Goal: Task Accomplishment & Management: Use online tool/utility

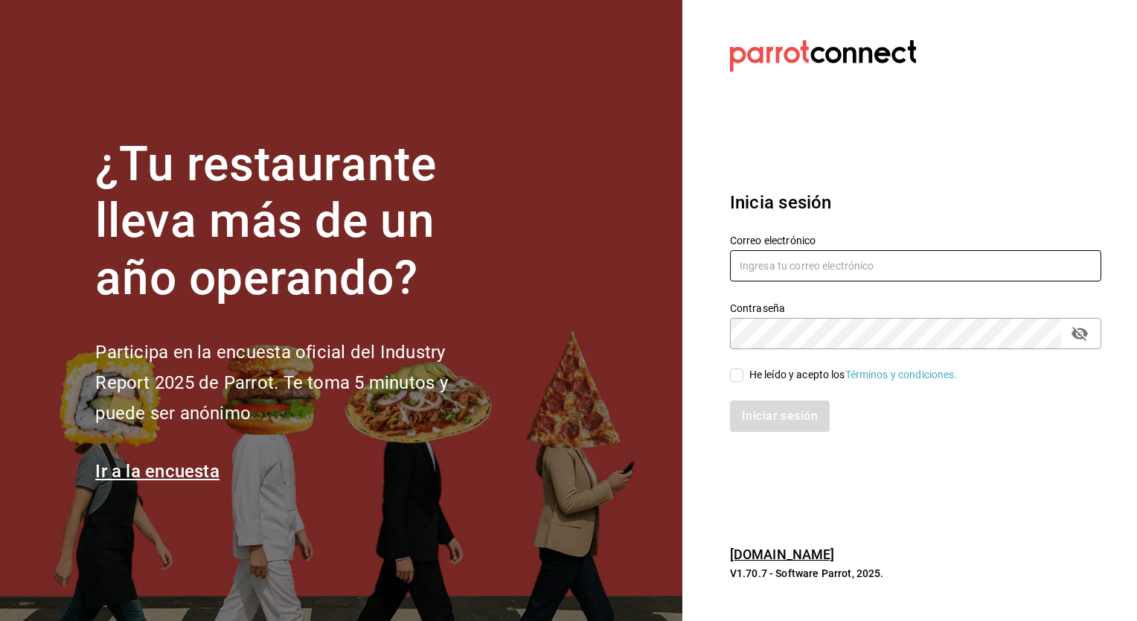
type input "[EMAIL_ADDRESS][PERSON_NAME][DOMAIN_NAME]"
click at [742, 374] on input "He leído y acepto los Términos y condiciones." at bounding box center [736, 374] width 13 height 13
checkbox input "true"
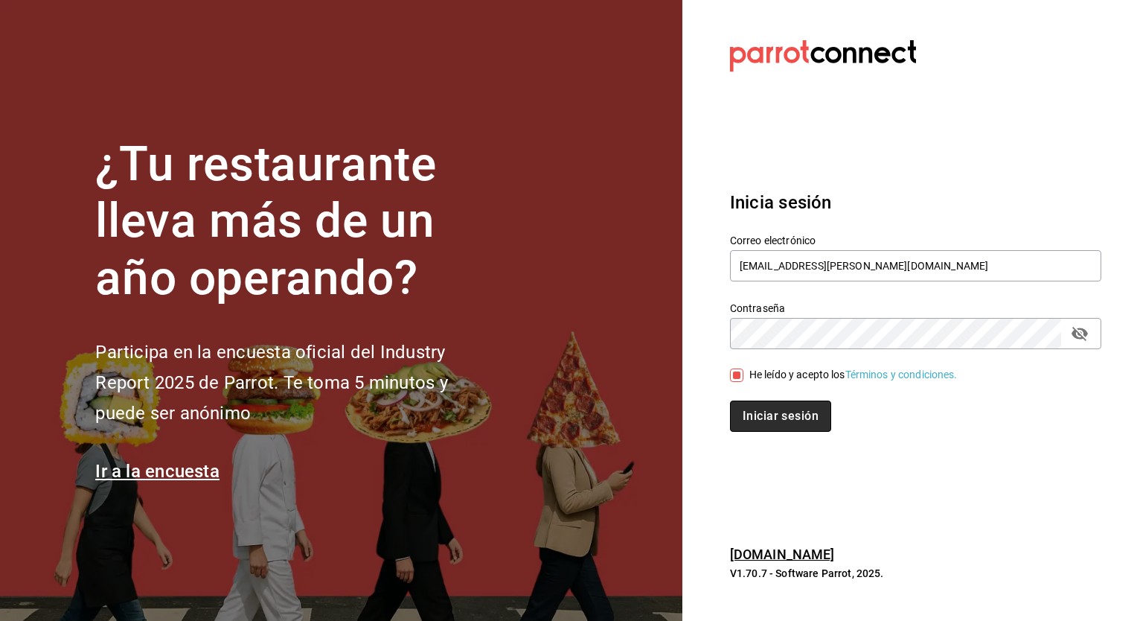
click at [770, 418] on button "Iniciar sesión" at bounding box center [780, 415] width 101 height 31
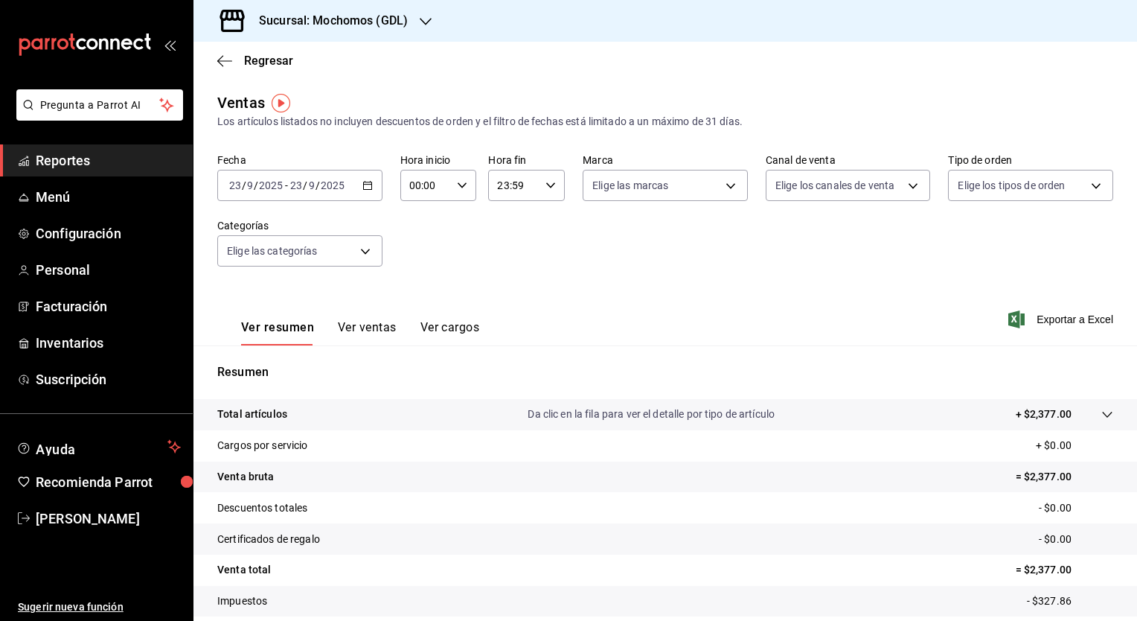
click at [363, 185] on \(Stroke\) "button" at bounding box center [367, 186] width 9 height 8
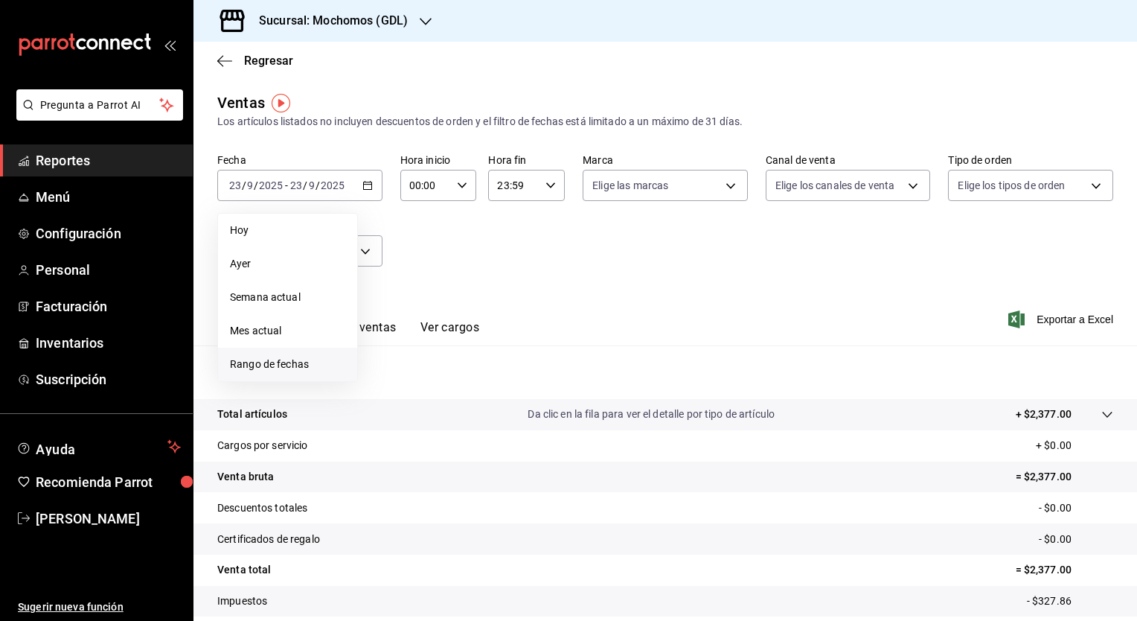
click at [269, 371] on span "Rango de fechas" at bounding box center [287, 365] width 115 height 16
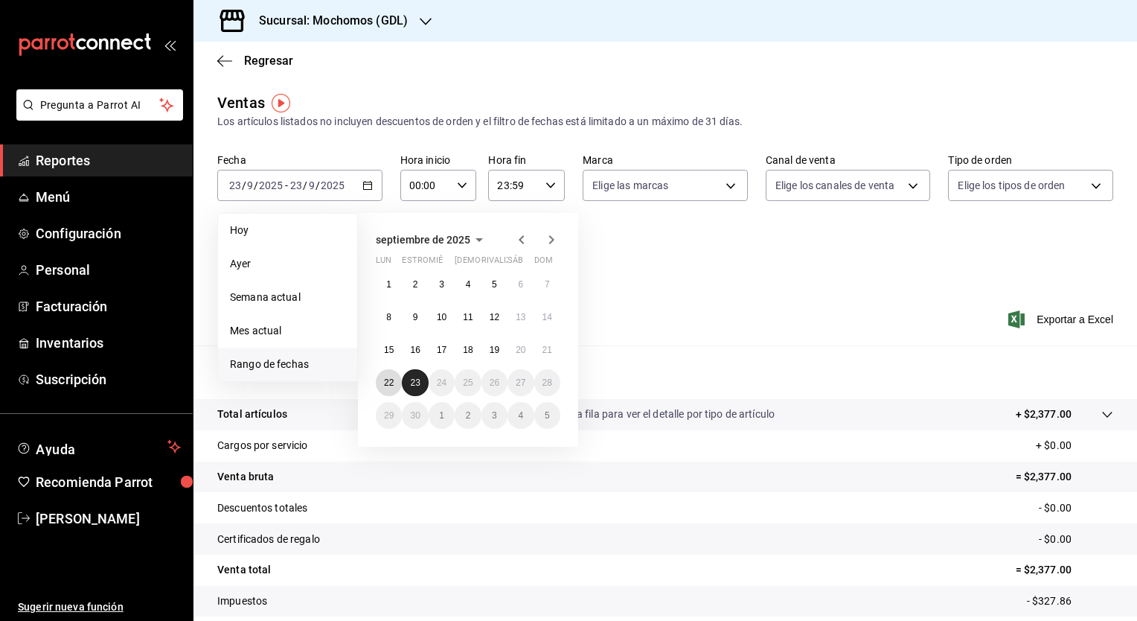
drag, startPoint x: 391, startPoint y: 371, endPoint x: 409, endPoint y: 377, distance: 19.8
click at [409, 377] on div "1 2 3 4 5 6 7 8 9 10 11 12 13 14 15 16 17 18 19 20 21 22 23 24 25 26 27 28 29 3…" at bounding box center [468, 350] width 185 height 158
click at [409, 377] on button "23" at bounding box center [415, 382] width 26 height 27
click at [393, 380] on abbr "22" at bounding box center [389, 382] width 10 height 10
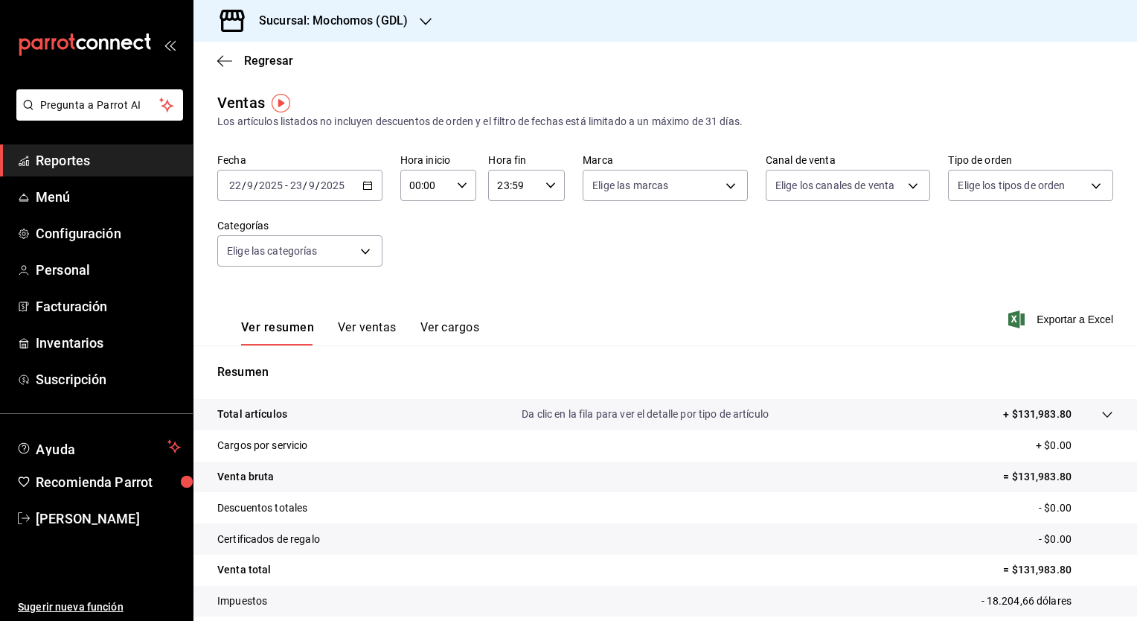
click at [459, 190] on icon "button" at bounding box center [462, 185] width 10 height 10
click at [415, 274] on span "05" at bounding box center [417, 272] width 14 height 12
type input "05:00"
click at [540, 188] on div at bounding box center [568, 310] width 1137 height 621
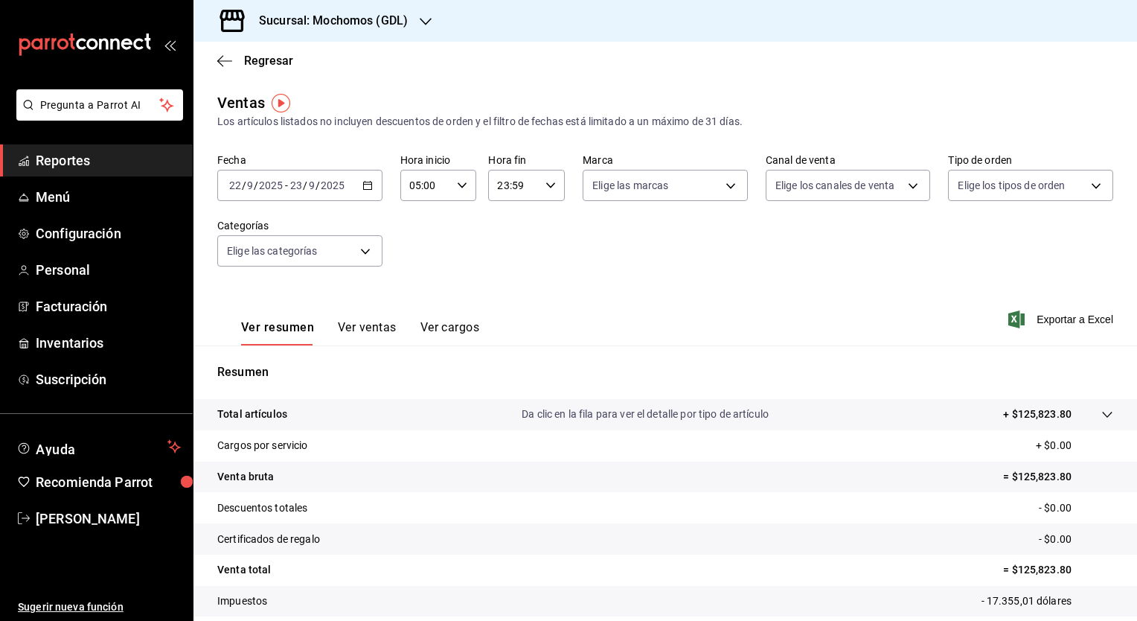
click at [546, 186] on icon "button" at bounding box center [551, 185] width 10 height 10
click at [496, 261] on button "05" at bounding box center [504, 260] width 32 height 30
click at [547, 229] on span "00" at bounding box center [542, 223] width 14 height 12
type input "05:00"
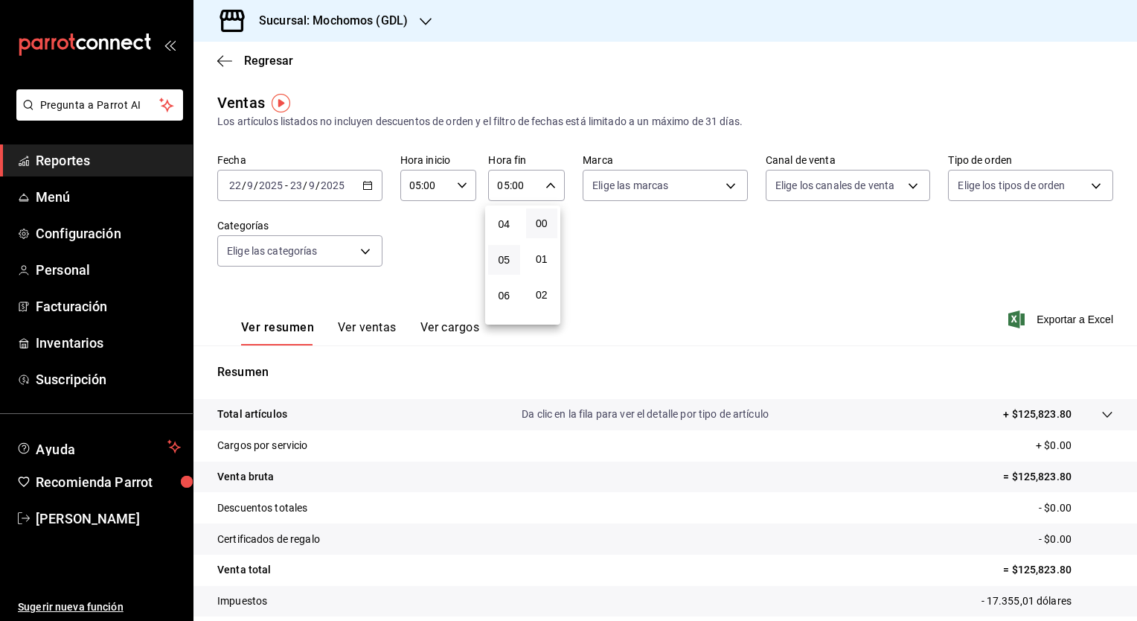
click at [729, 184] on div at bounding box center [568, 310] width 1137 height 621
click at [729, 184] on body "Pregunta a Parrot AI Reportes Menú Configuración Personal Facturación Inventari…" at bounding box center [568, 310] width 1137 height 621
click at [693, 231] on li "Ver todas" at bounding box center [660, 242] width 162 height 44
type input "36c25d4a-7cb0-456c-a434-e981d54830bc,9cac9703-0c5a-4d8b-addd-5b6b571d65b9"
checkbox input "true"
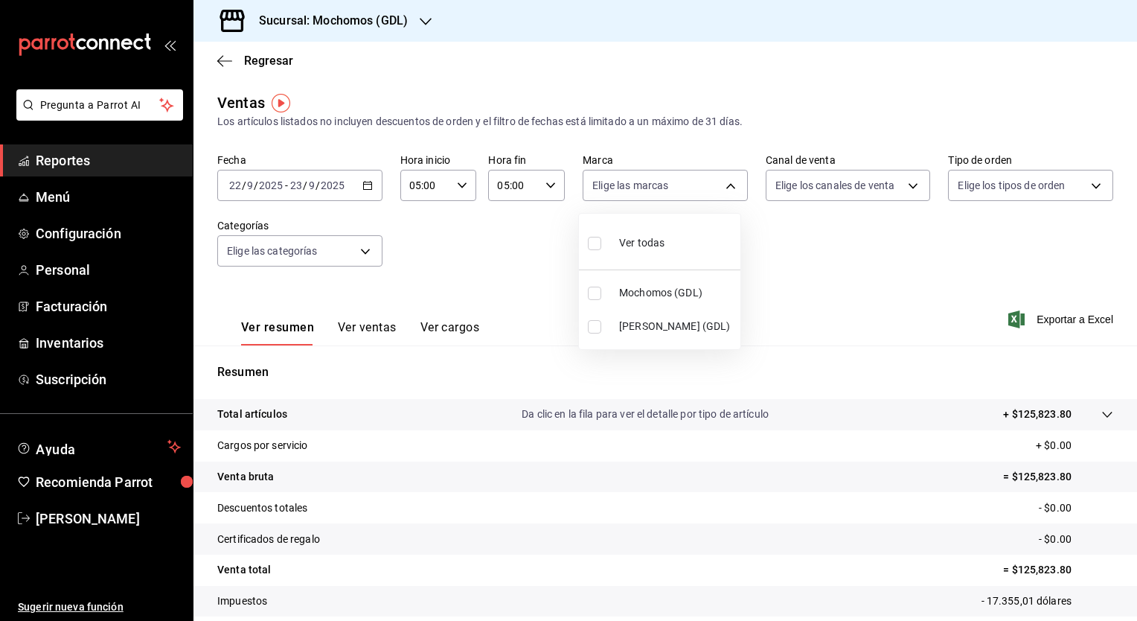
checkbox input "true"
click at [904, 186] on div at bounding box center [568, 310] width 1137 height 621
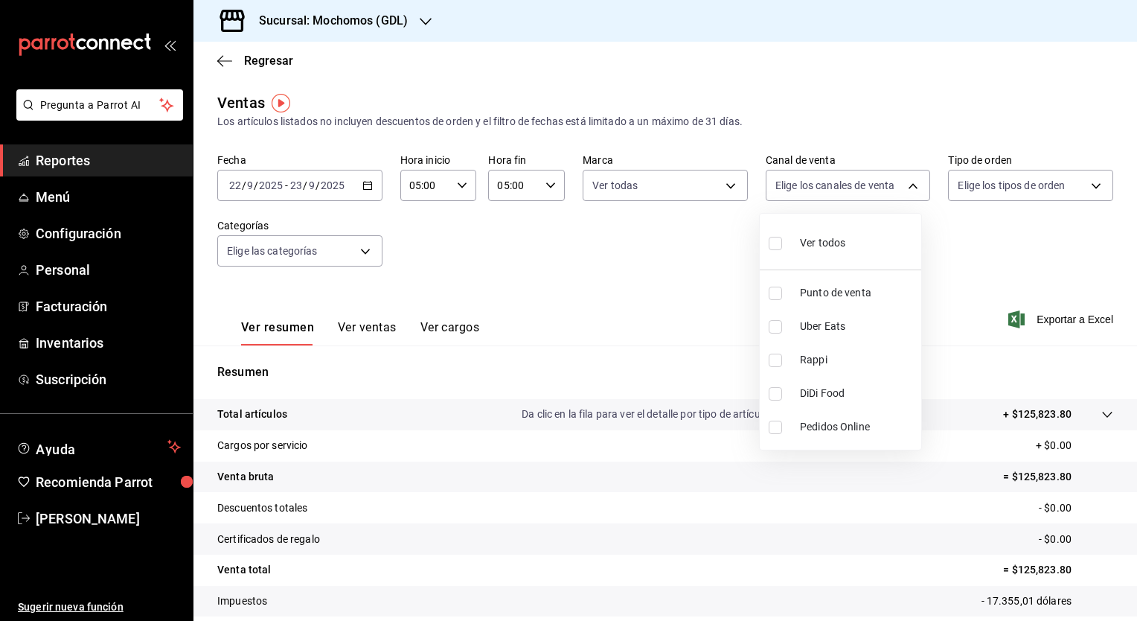
click at [904, 186] on body "Pregunta a Parrot AI Reportes Menú Configuración Personal Facturación Inventari…" at bounding box center [568, 310] width 1137 height 621
click at [852, 240] on li "Ver todos" at bounding box center [841, 242] width 162 height 44
type input "PARROT,UBER_EATS,RAPPI,DIDI_FOOD,ONLINE"
checkbox input "true"
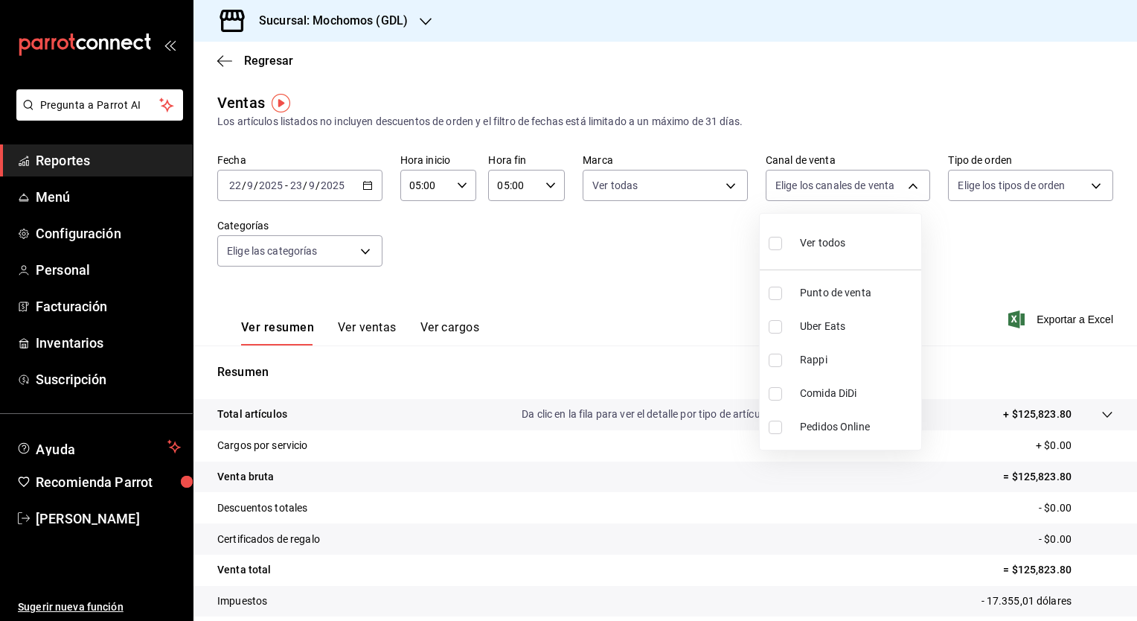
checkbox input "true"
click at [1092, 191] on div at bounding box center [568, 310] width 1137 height 621
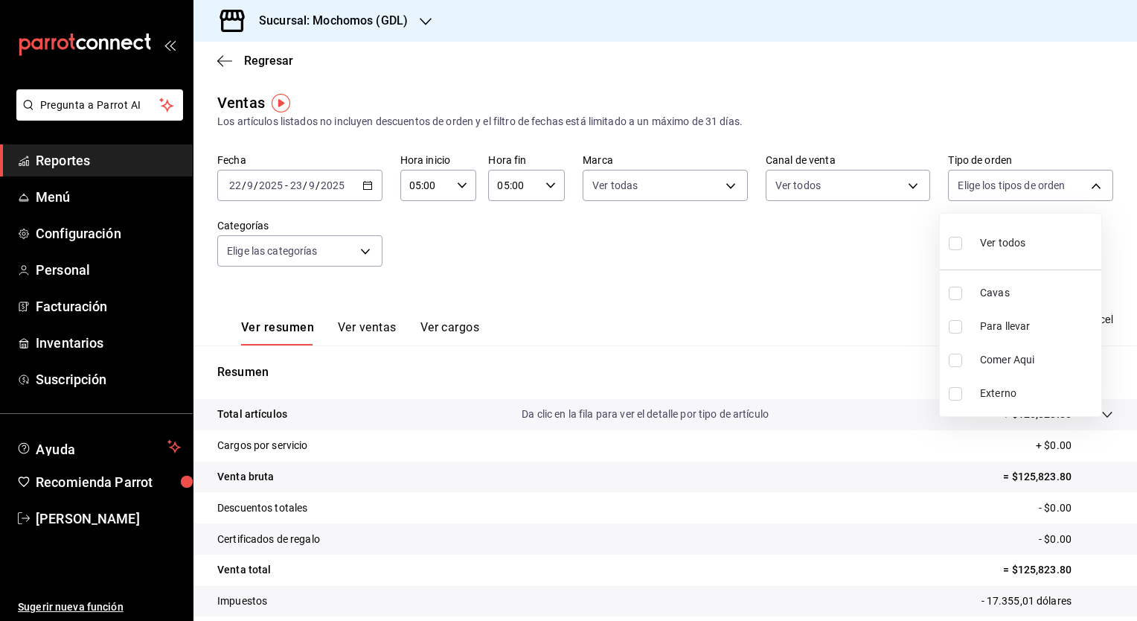
click at [1092, 191] on body "Pregunta a Parrot AI Reportes Menú Configuración Personal Facturación Inventari…" at bounding box center [568, 310] width 1137 height 621
click at [991, 244] on span "Ver todos" at bounding box center [1002, 243] width 45 height 16
type input "c3d0baef-30c0-4718-9d76-caab43e27316,13c4cc4a-99d2-42c0-ba96-c3de8c08c13d,7b791…"
checkbox input "true"
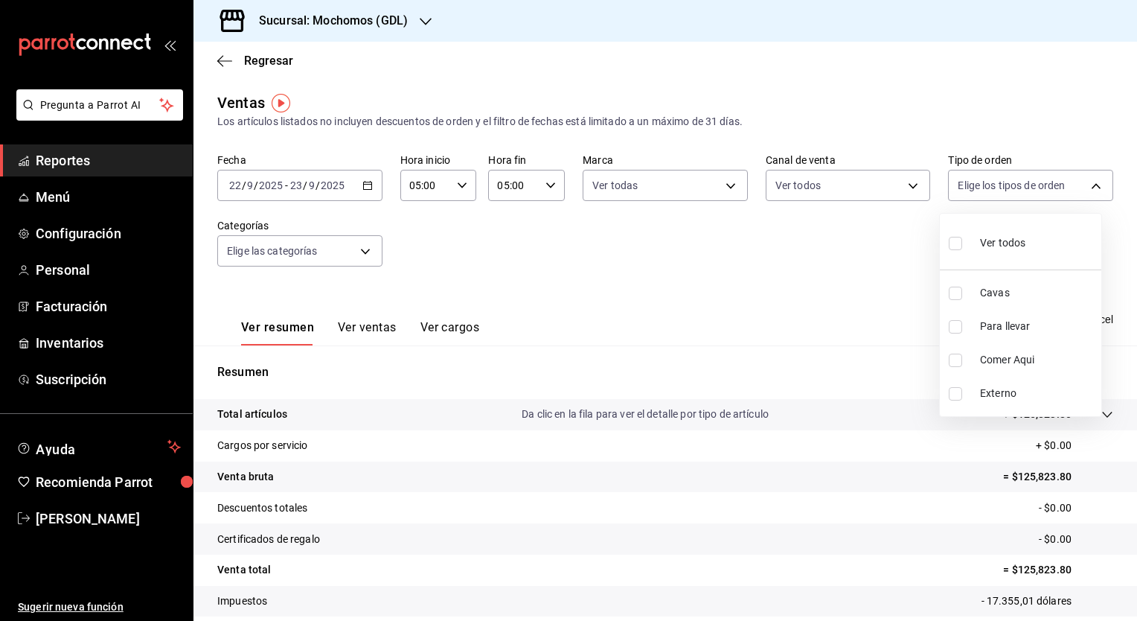
checkbox input "true"
click at [360, 249] on div at bounding box center [568, 310] width 1137 height 621
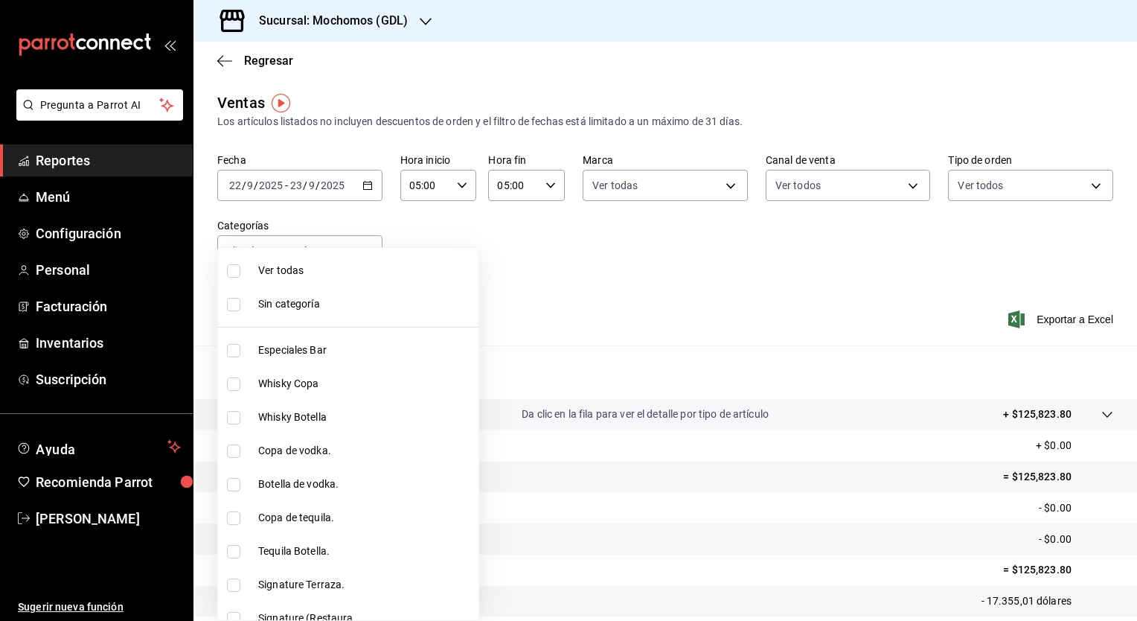
click at [360, 249] on body "Pregunta a Parrot AI Reportes Menú Configuración Personal Facturación Inventari…" at bounding box center [568, 310] width 1137 height 621
click at [333, 278] on span "Ver todas" at bounding box center [365, 271] width 214 height 16
type input "c0db8a99-aef8-4e9c-862d-72763fc5d605,0e6da5ad-e1ed-4623-8a7f-4db137866549,4ba6e…"
checkbox input "true"
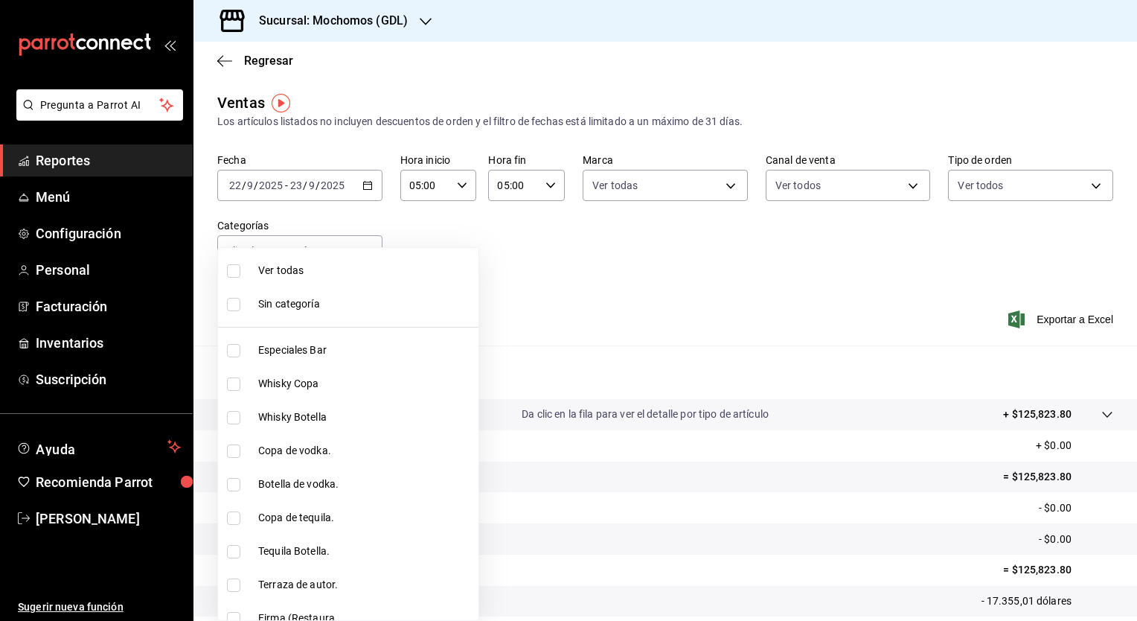
checkbox input "true"
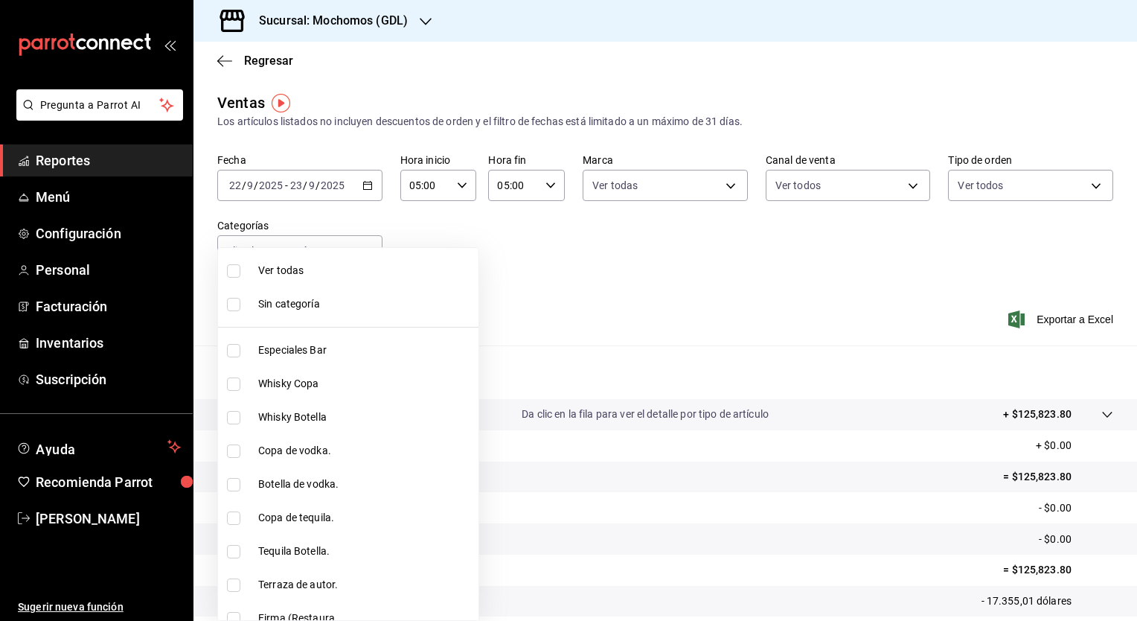
checkbox input "true"
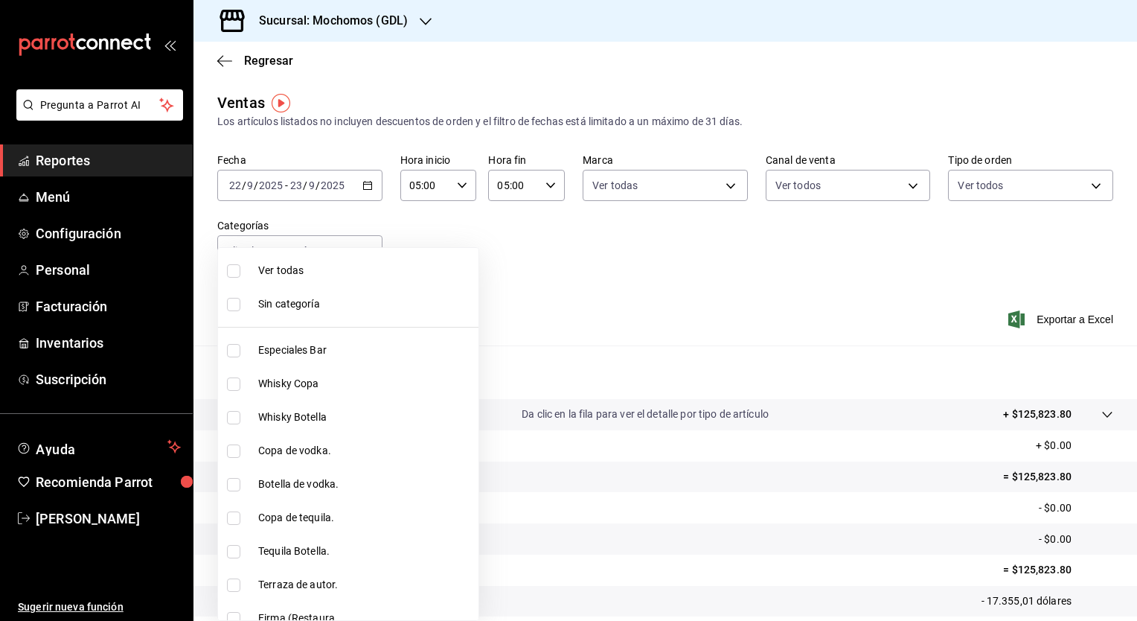
checkbox input "true"
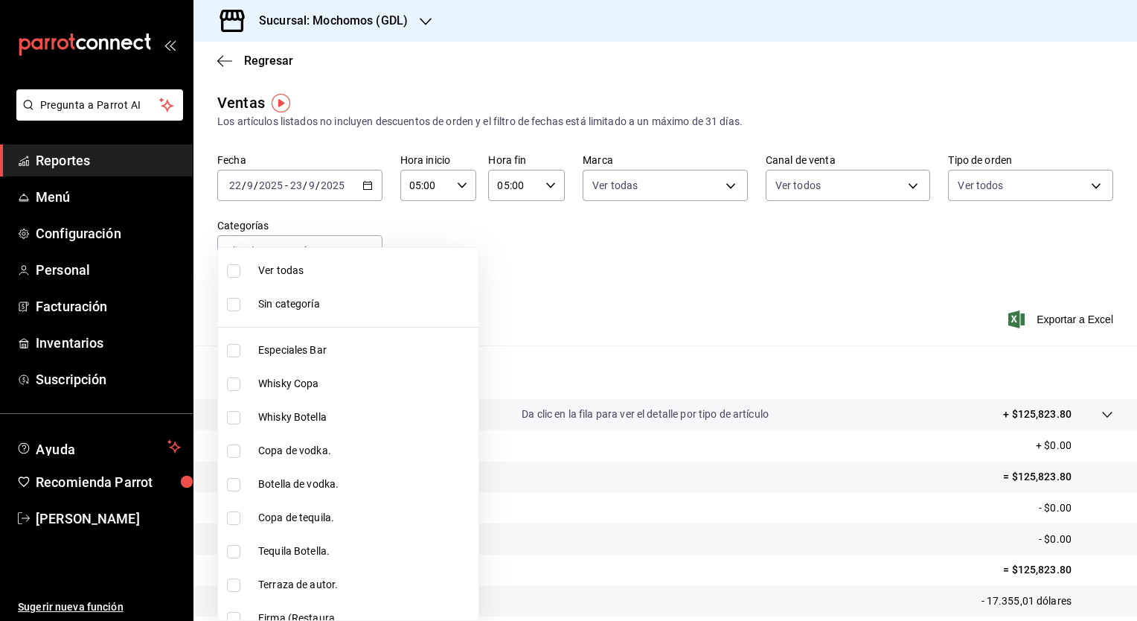
checkbox input "true"
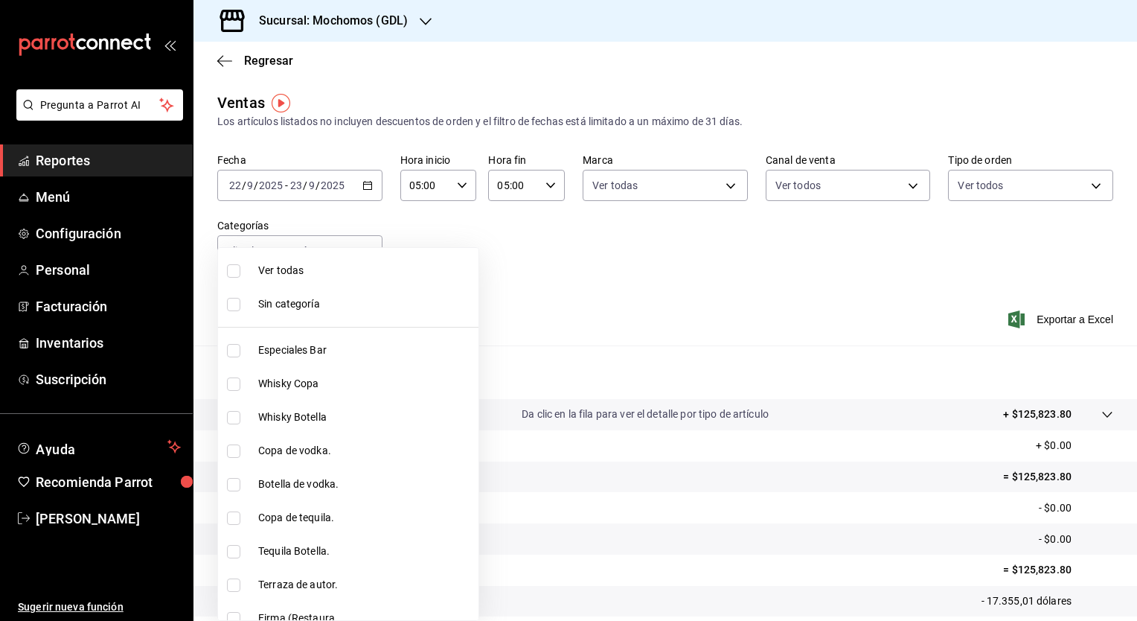
checkbox input "true"
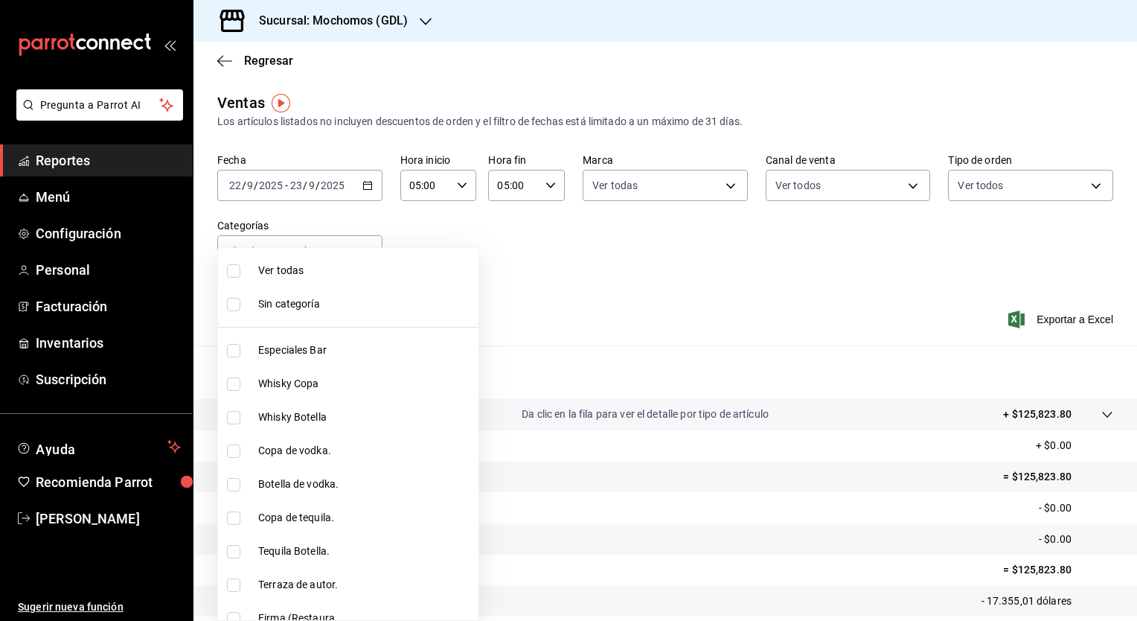
checkbox input "true"
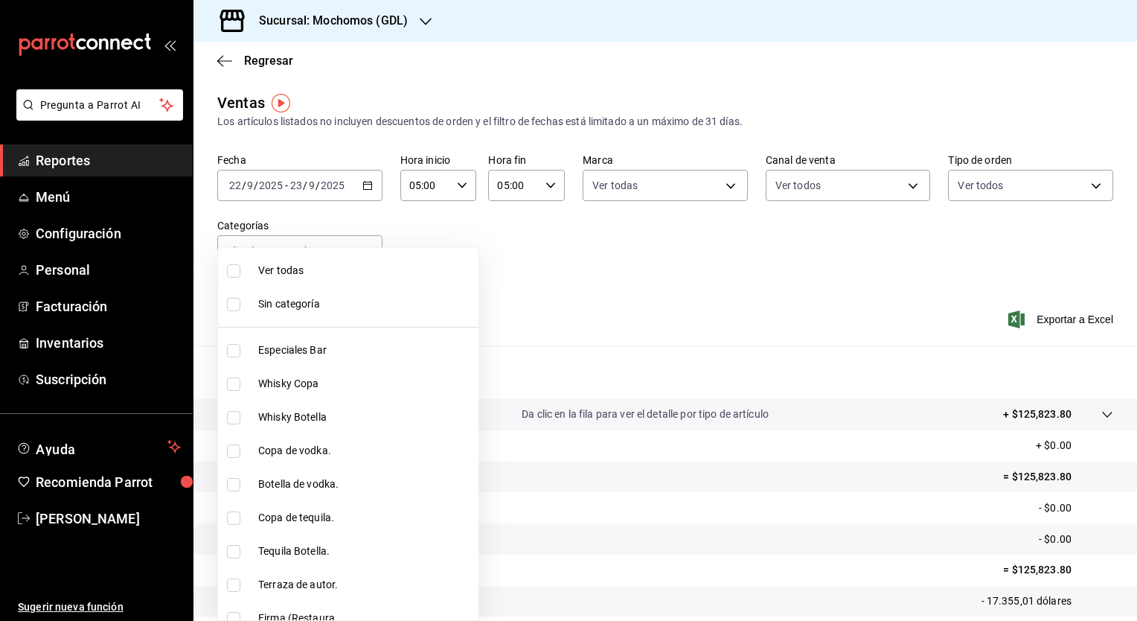
checkbox input "true"
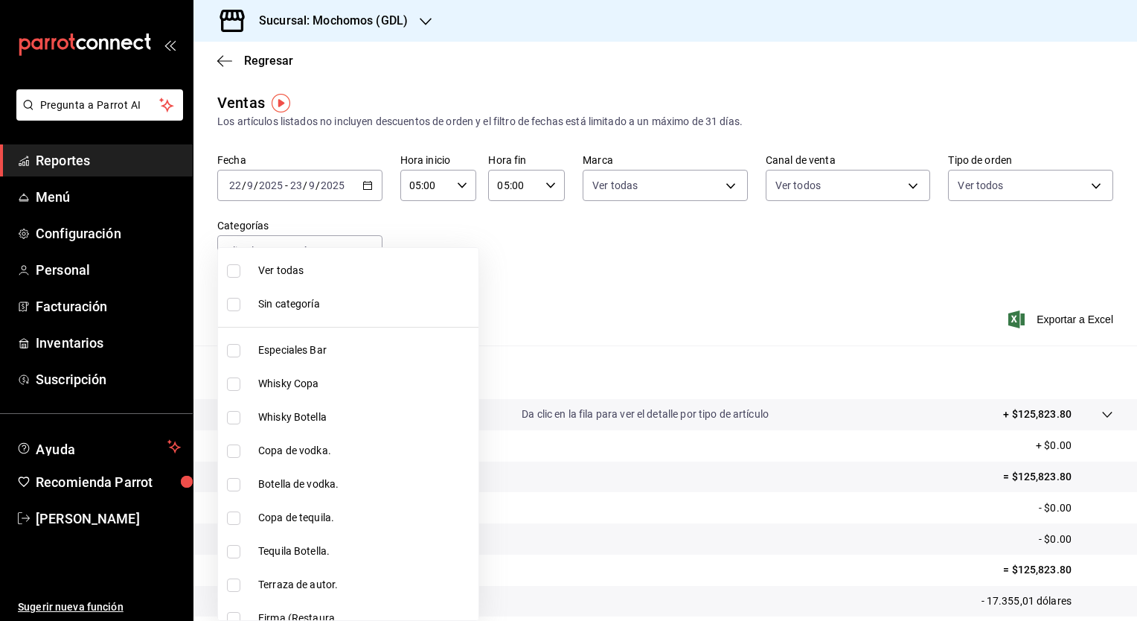
checkbox input "true"
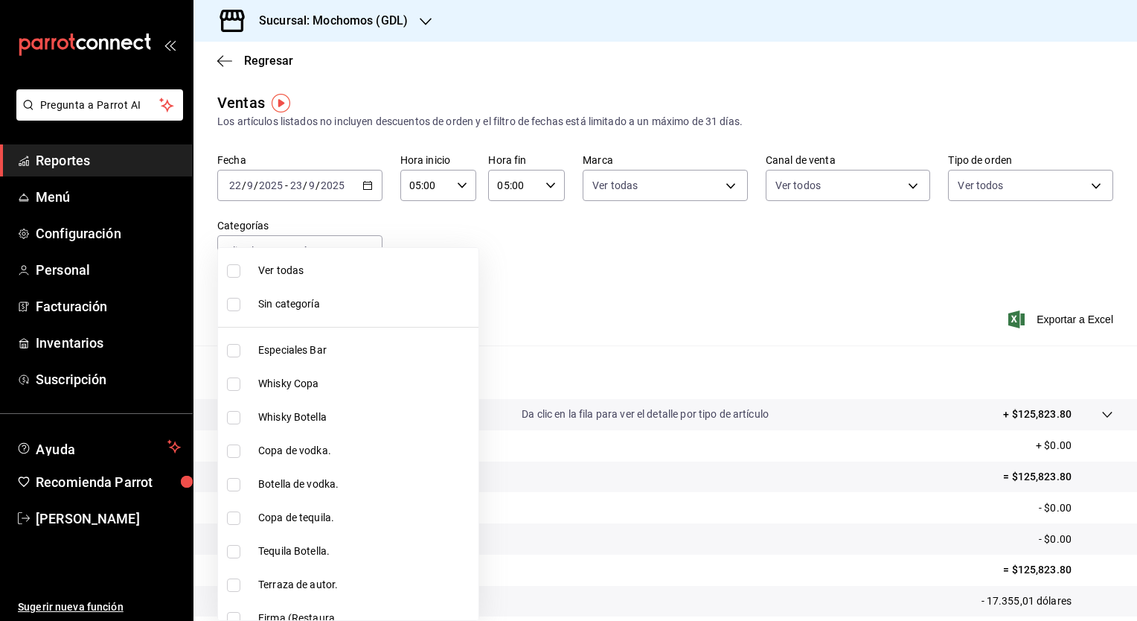
checkbox input "true"
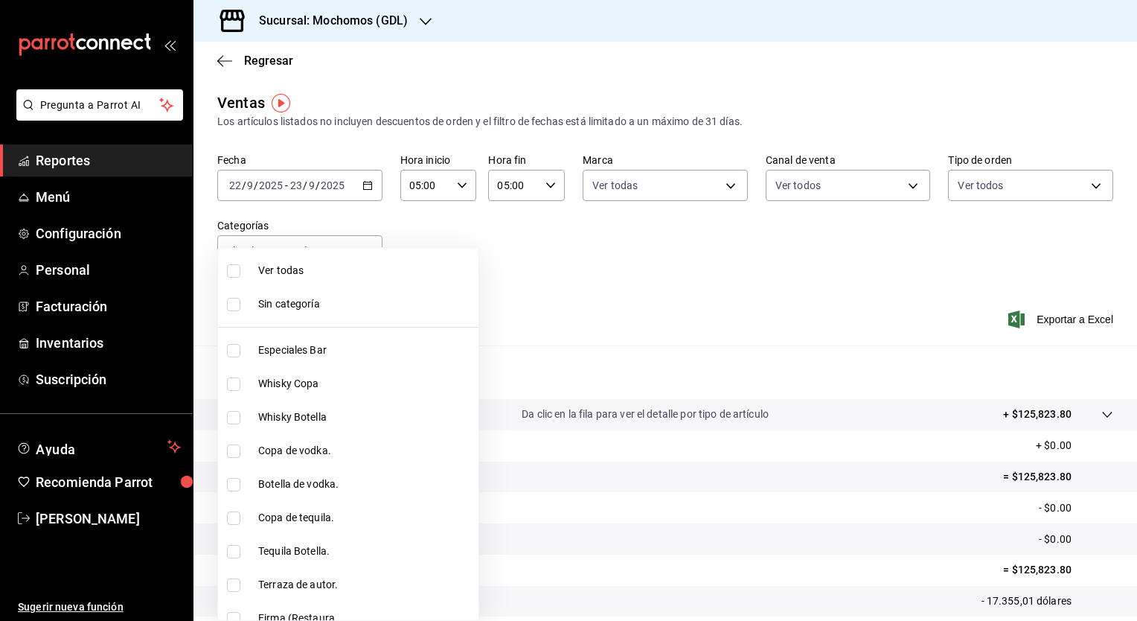
checkbox input "true"
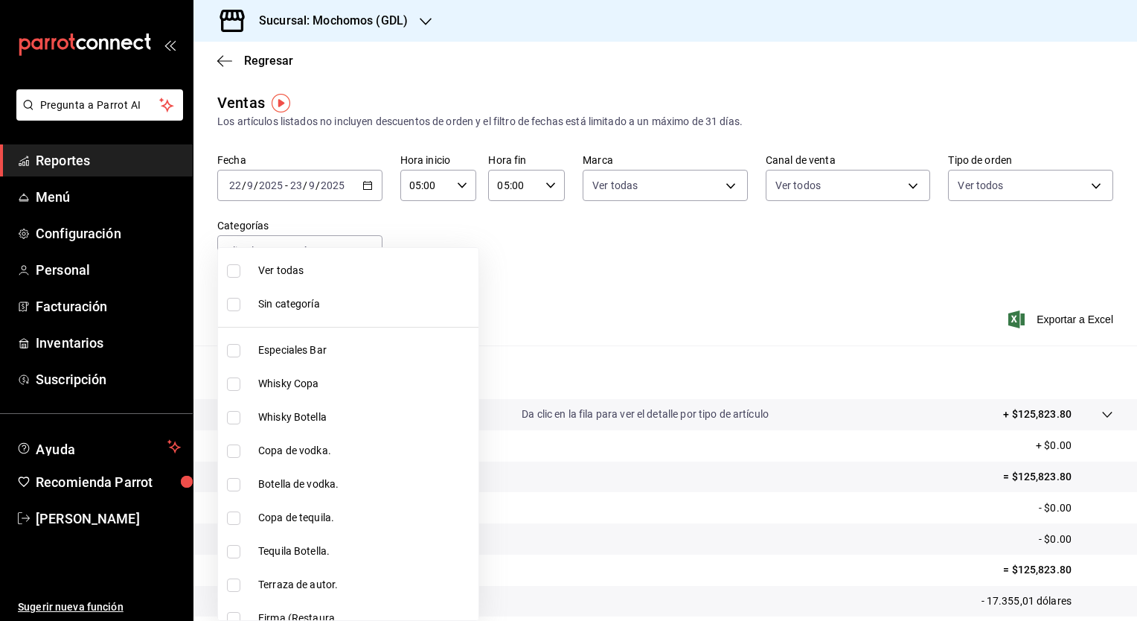
checkbox input "true"
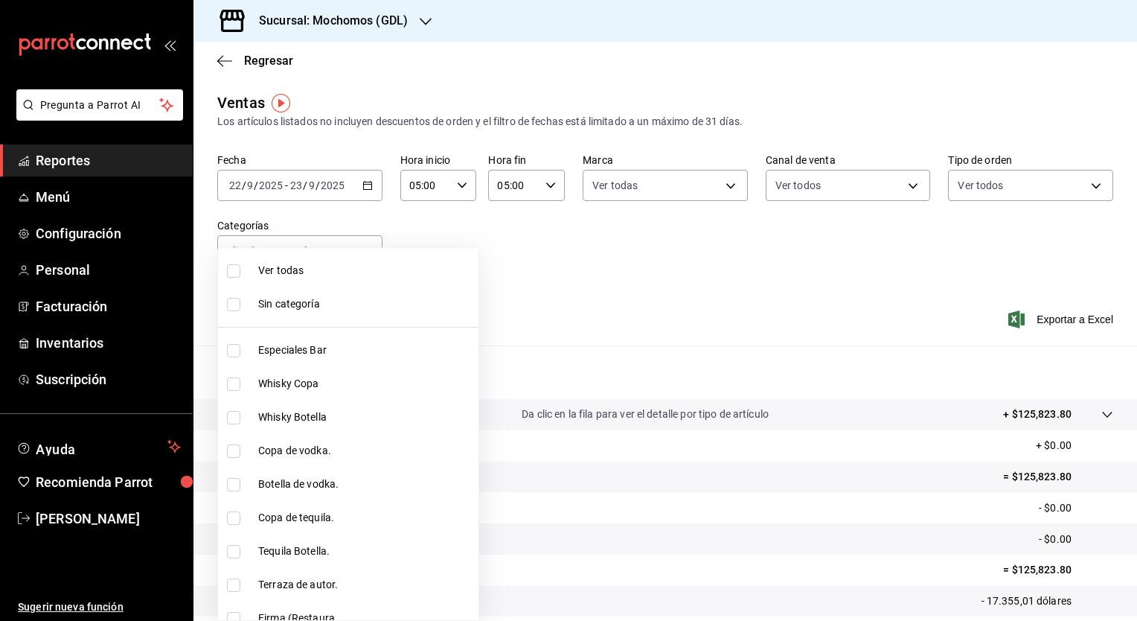
checkbox input "true"
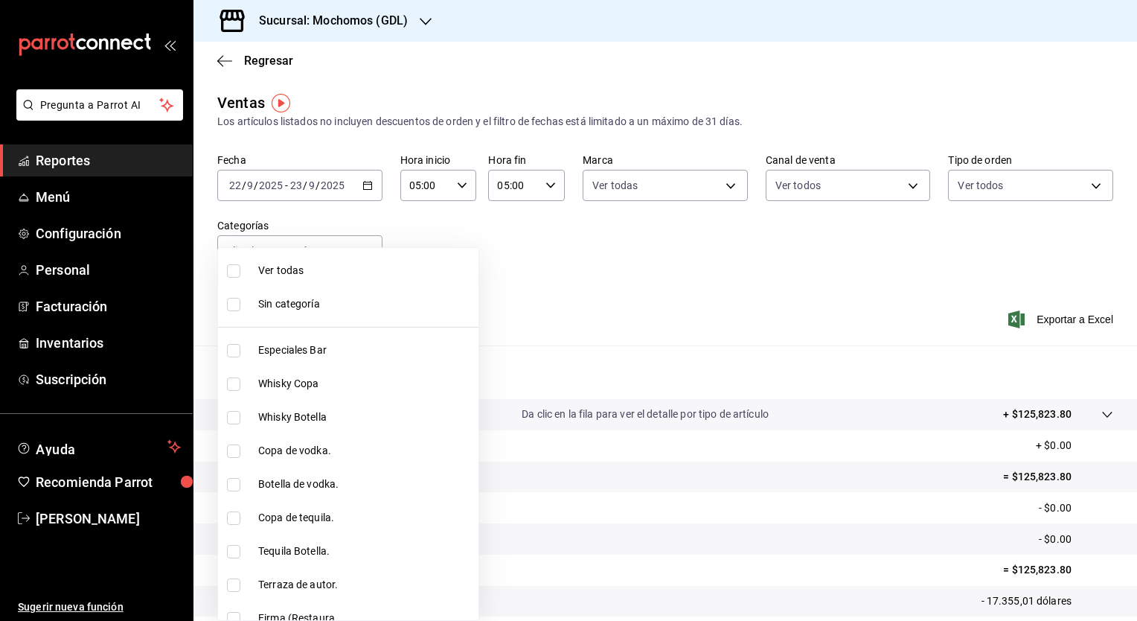
checkbox input "true"
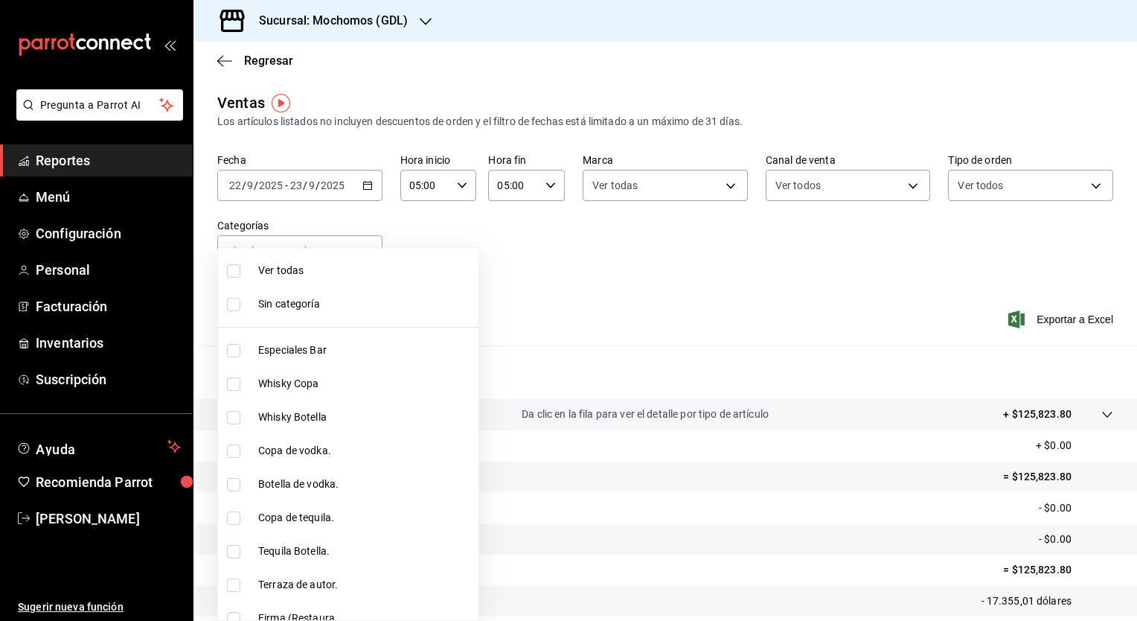
checkbox input "true"
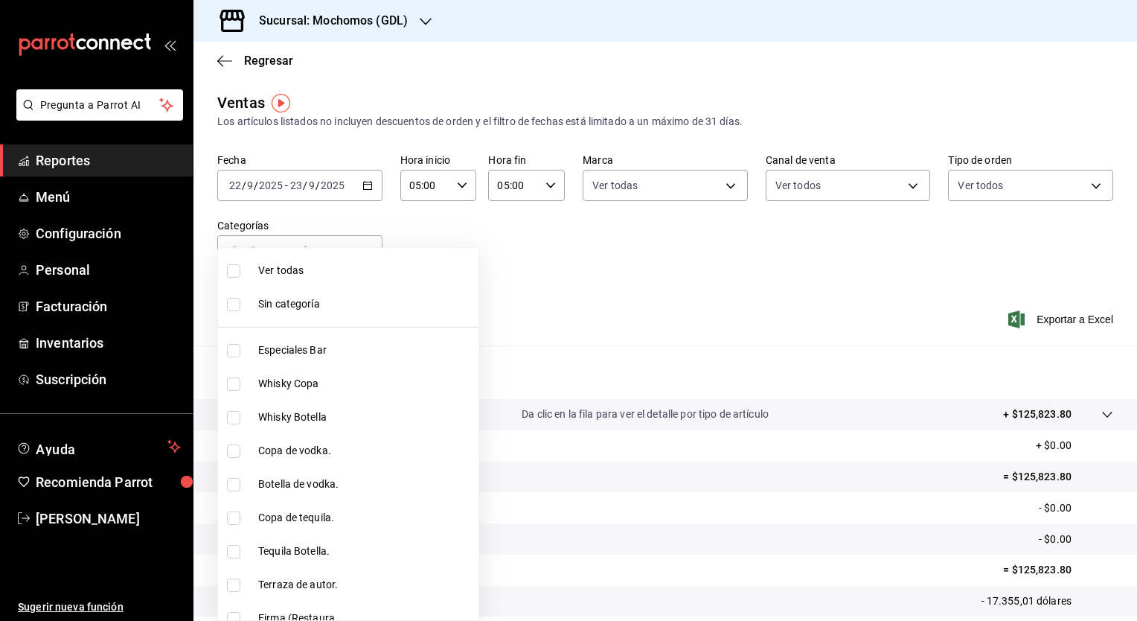
checkbox input "true"
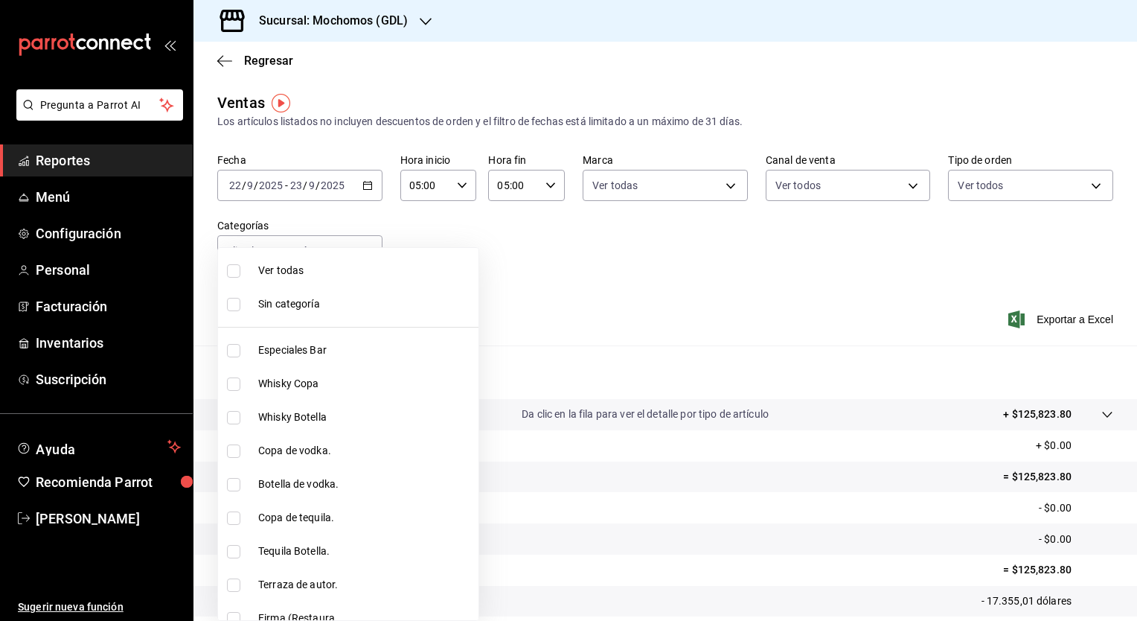
checkbox input "true"
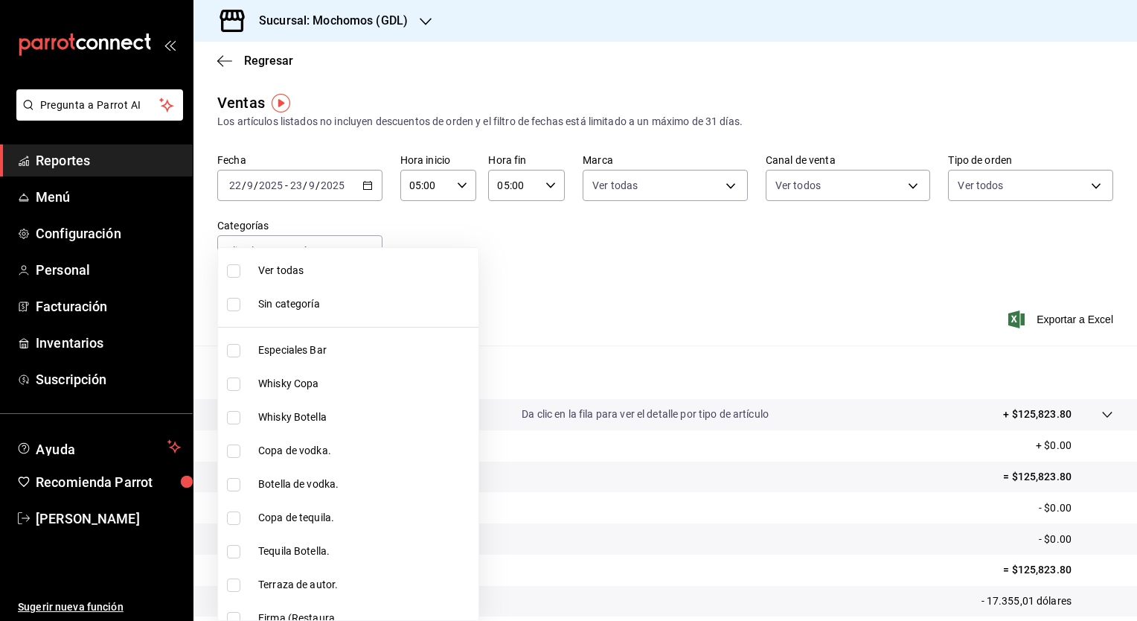
checkbox input "true"
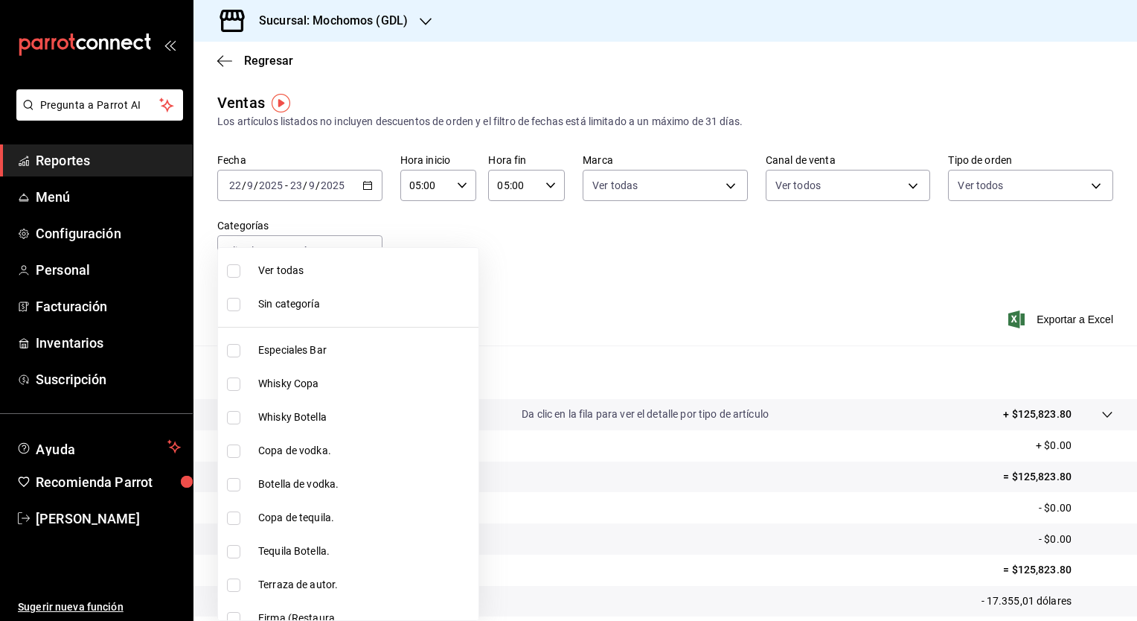
checkbox input "true"
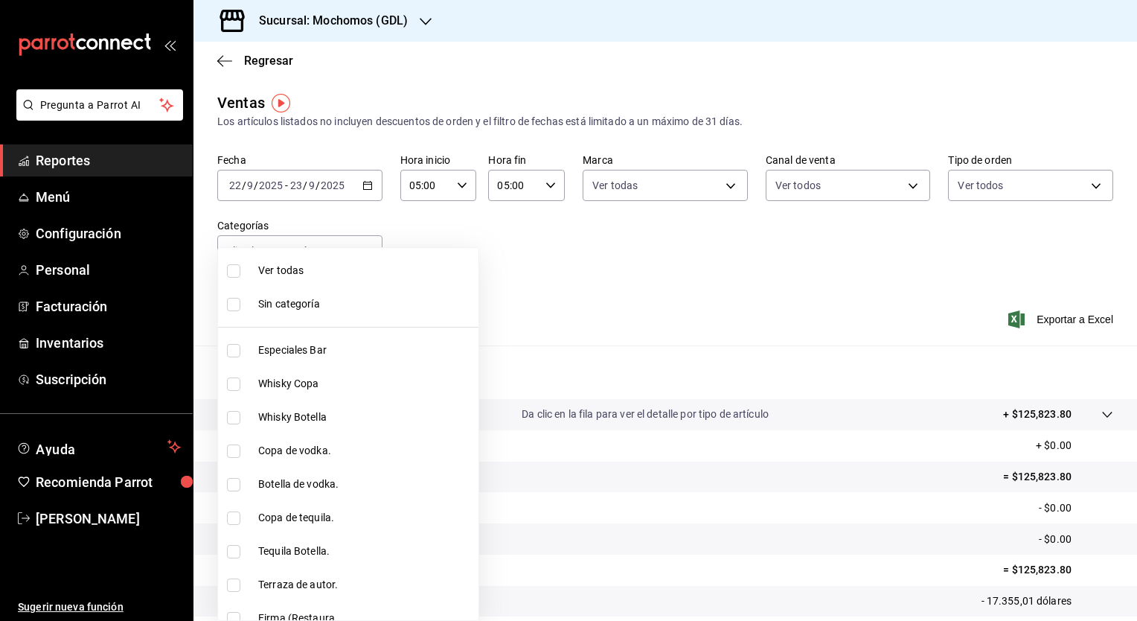
checkbox input "true"
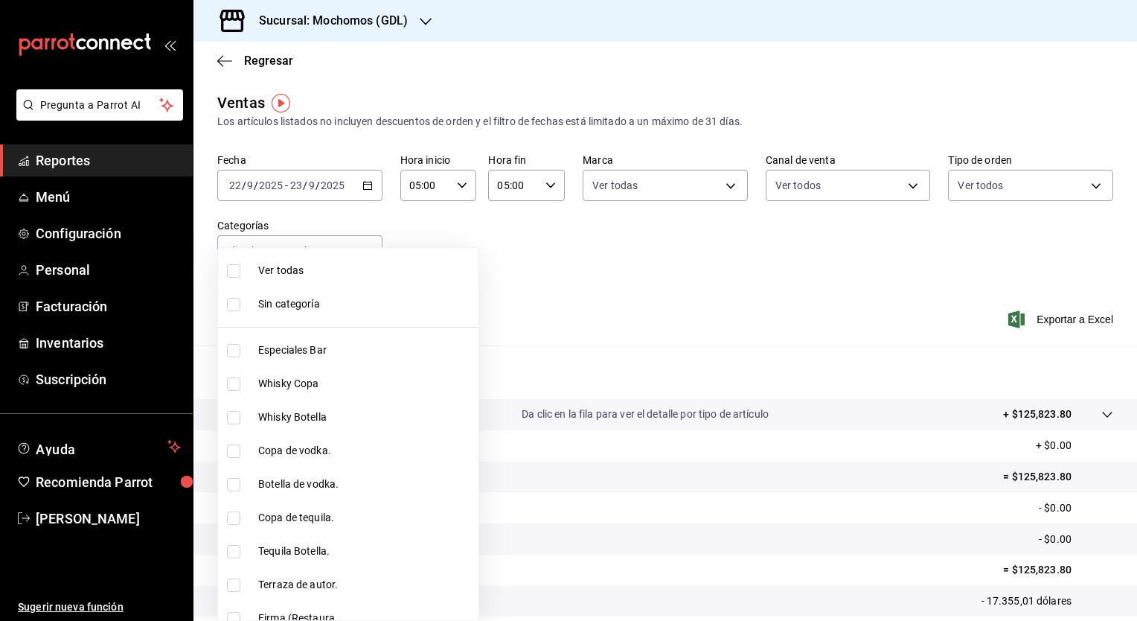
checkbox input "true"
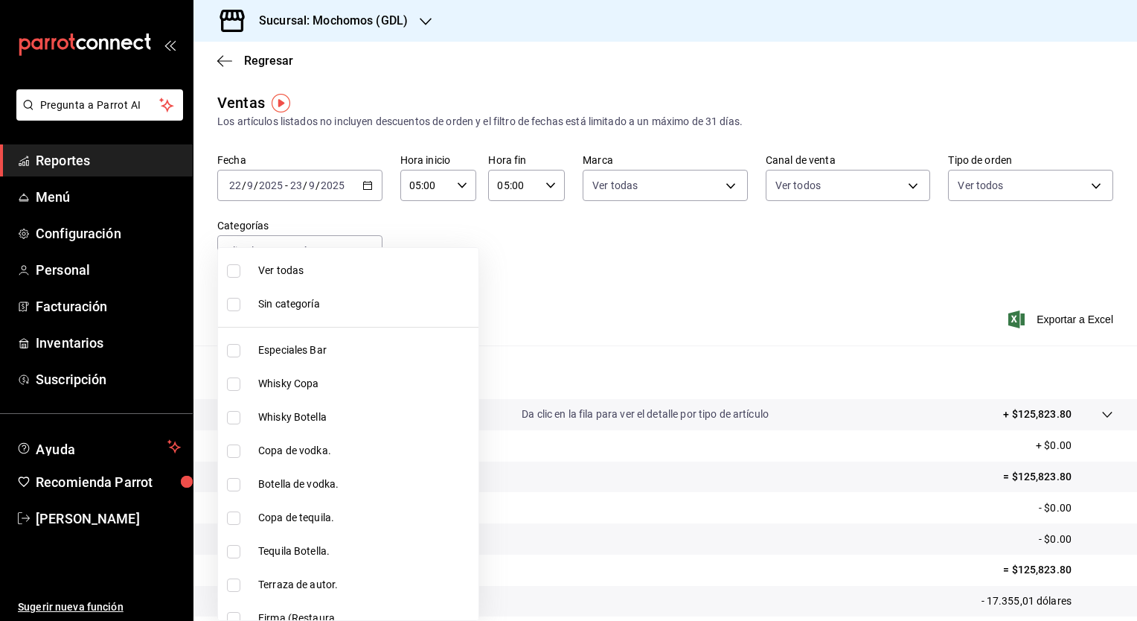
checkbox input "true"
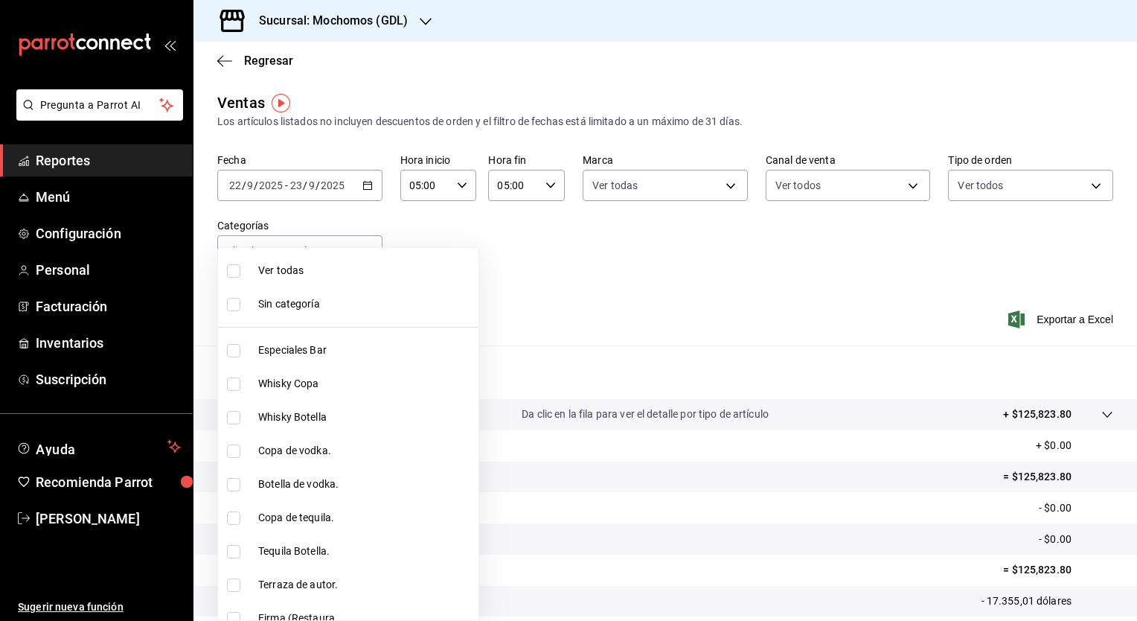
checkbox input "true"
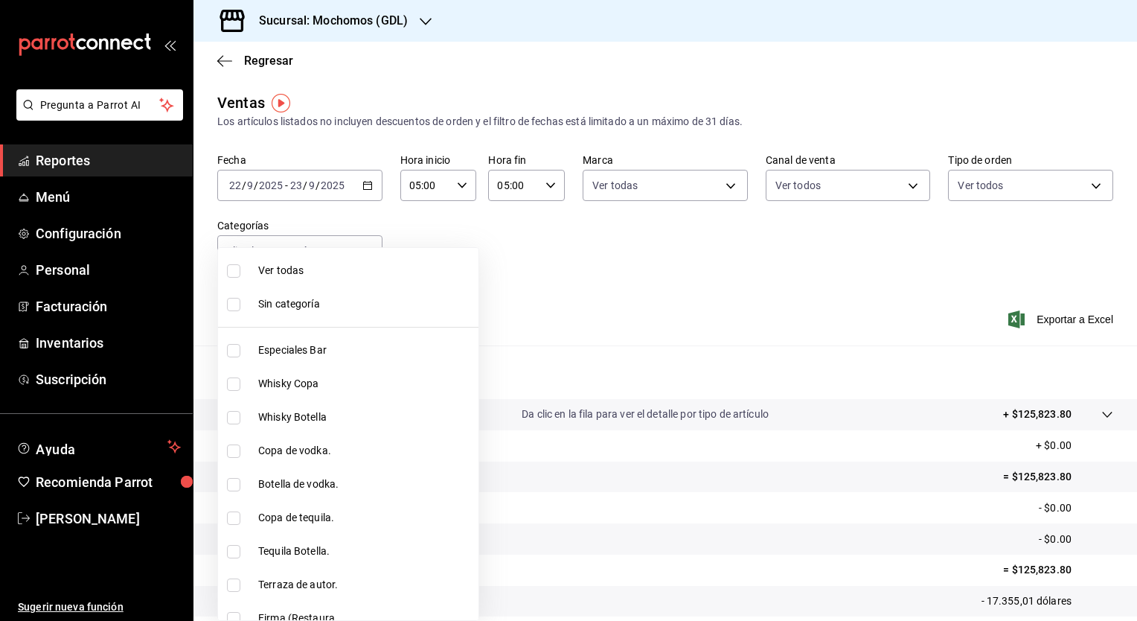
checkbox input "true"
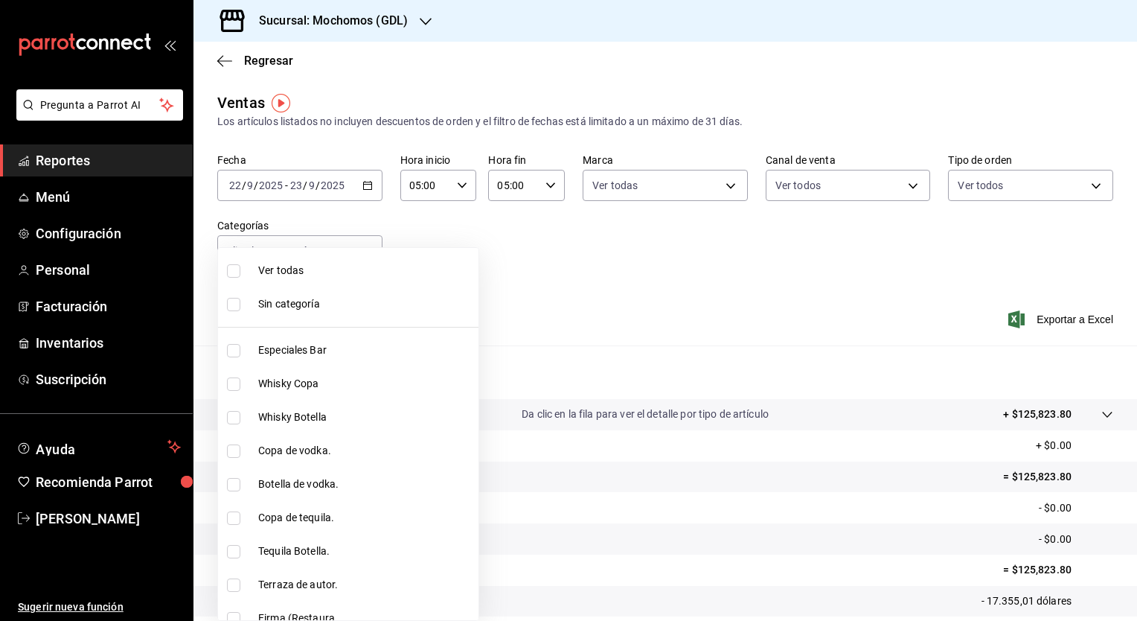
checkbox input "true"
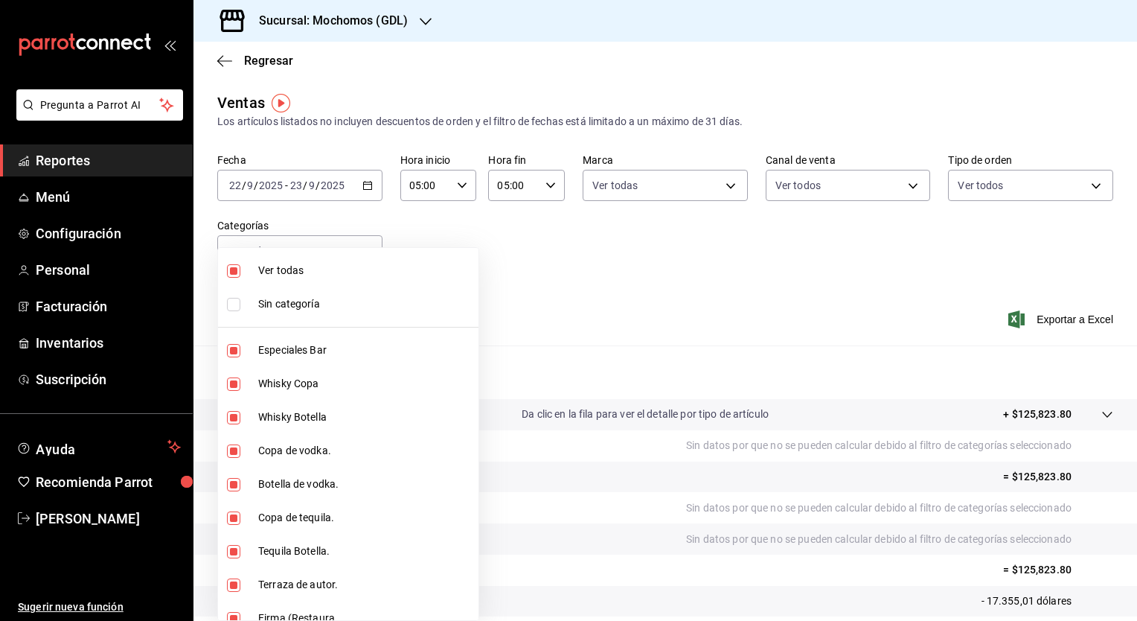
click at [1035, 322] on div at bounding box center [568, 310] width 1137 height 621
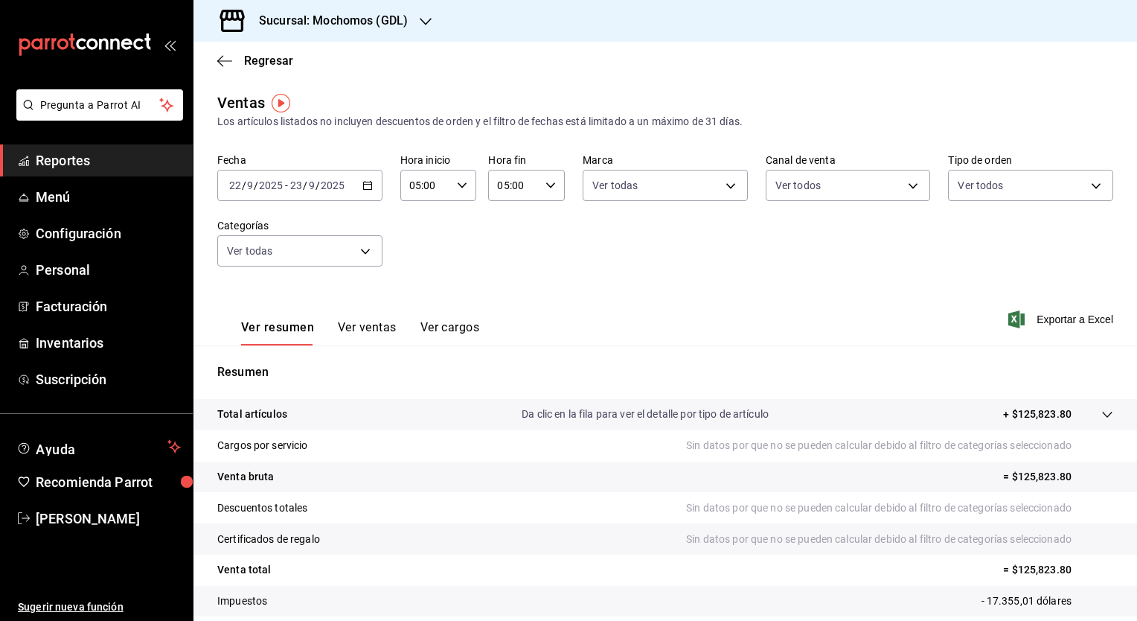
click at [1037, 322] on font "Exportar a Excel" at bounding box center [1075, 319] width 77 height 12
